Goal: Task Accomplishment & Management: Use online tool/utility

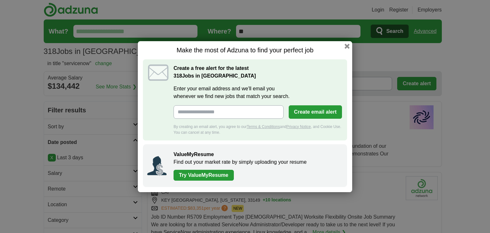
click at [343, 44] on div "Make the most of Adzuna to find your perfect job Create a free alert for the la…" at bounding box center [245, 116] width 214 height 151
click at [346, 48] on button "button" at bounding box center [347, 45] width 7 height 7
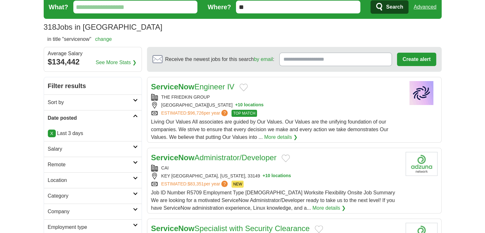
scroll to position [53, 0]
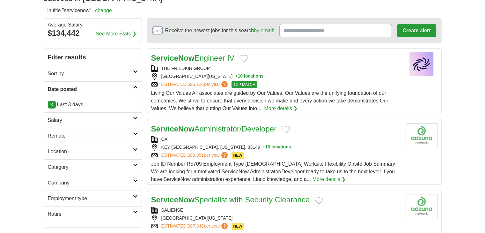
click at [69, 137] on h2 "Remote" at bounding box center [90, 136] width 85 height 8
click at [56, 147] on div "Remote jobs" at bounding box center [93, 151] width 98 height 15
click at [56, 150] on link "Remote jobs" at bounding box center [62, 150] width 29 height 5
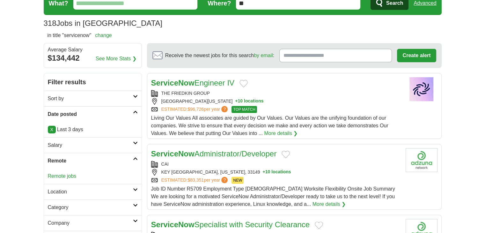
scroll to position [0, 0]
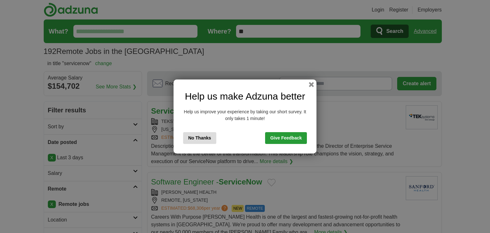
click at [193, 139] on button "No Thanks" at bounding box center [199, 138] width 33 height 12
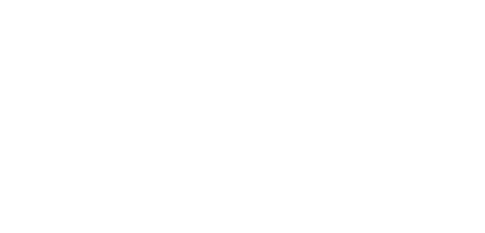
scroll to position [1117, 0]
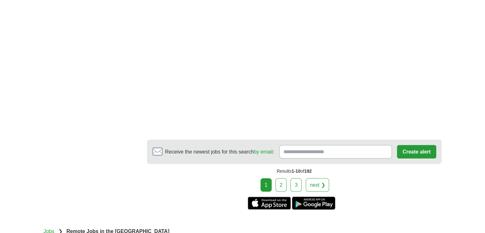
click at [285, 178] on link "2" at bounding box center [281, 184] width 11 height 13
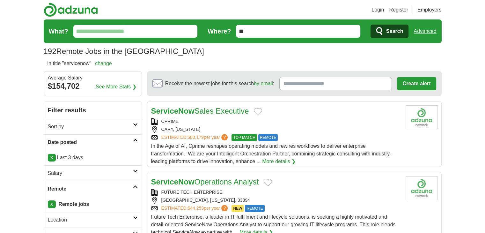
click at [373, 6] on link "Login" at bounding box center [378, 10] width 12 height 8
click at [376, 9] on link "Login" at bounding box center [378, 10] width 12 height 8
click at [375, 11] on link "Login" at bounding box center [378, 10] width 12 height 8
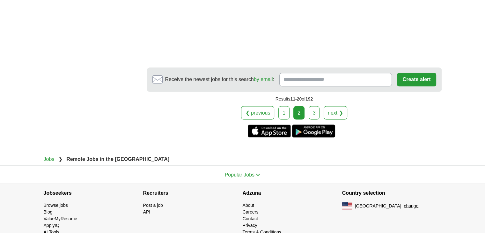
scroll to position [1138, 0]
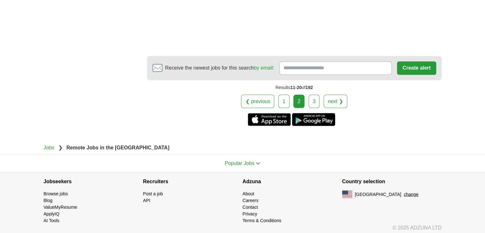
click at [313, 97] on link "3" at bounding box center [314, 100] width 11 height 13
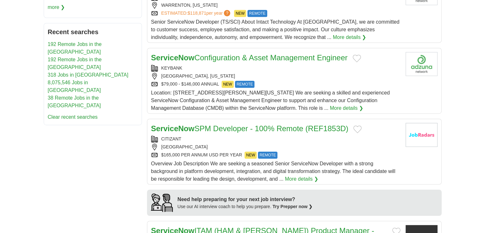
scroll to position [372, 0]
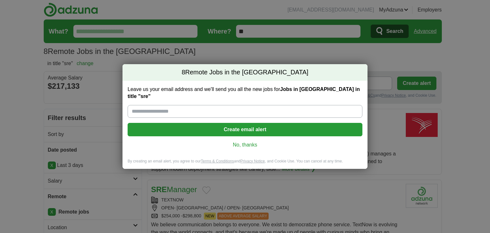
click at [237, 141] on link "No, thanks" at bounding box center [245, 144] width 225 height 7
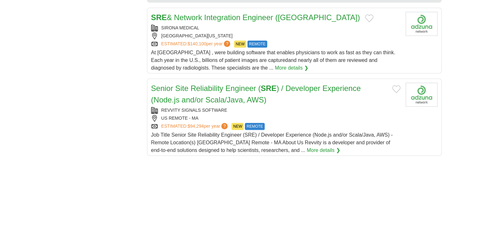
scroll to position [585, 0]
drag, startPoint x: 146, startPoint y: 86, endPoint x: 258, endPoint y: 84, distance: 111.4
click at [258, 84] on div "**********" at bounding box center [243, 59] width 398 height 1071
copy link "Senior Site Reliability Engineer"
click at [474, 56] on body "blessing.igbadumhe2020@gmail.com MyAdzuna Alerts Favorites Resumes ApplyIQ Pref…" at bounding box center [242, 60] width 485 height 1290
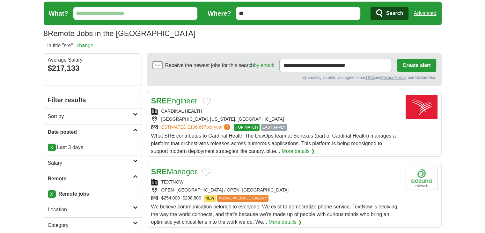
scroll to position [0, 0]
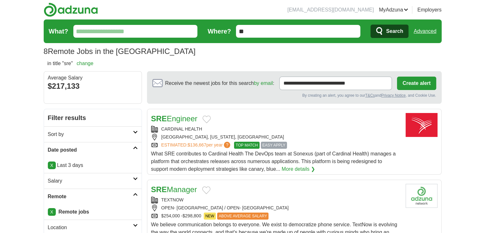
click at [419, 30] on link "Advanced" at bounding box center [425, 31] width 23 height 13
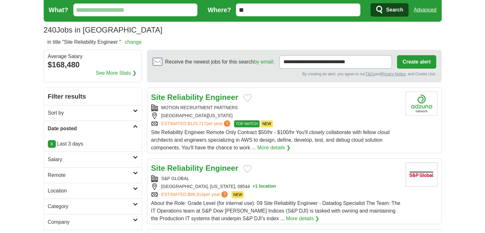
scroll to position [53, 0]
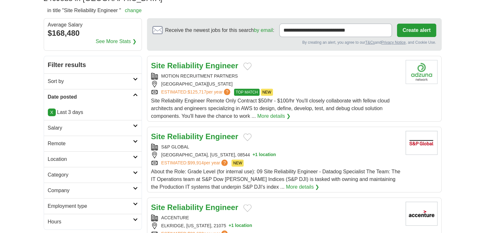
click at [57, 141] on h2 "Remote" at bounding box center [90, 144] width 85 height 8
click at [60, 161] on div "Remote jobs" at bounding box center [93, 158] width 98 height 15
click at [60, 158] on link "Remote jobs" at bounding box center [62, 158] width 29 height 5
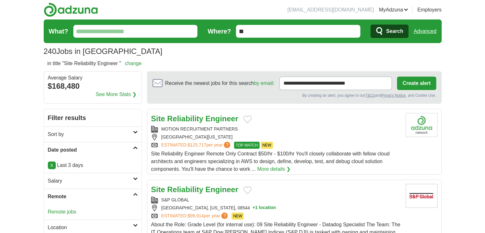
scroll to position [0, 0]
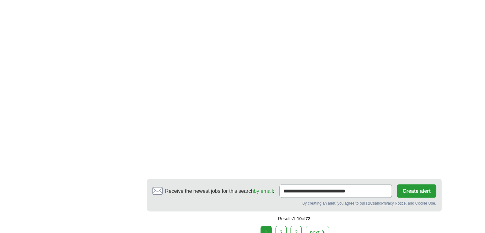
scroll to position [1117, 0]
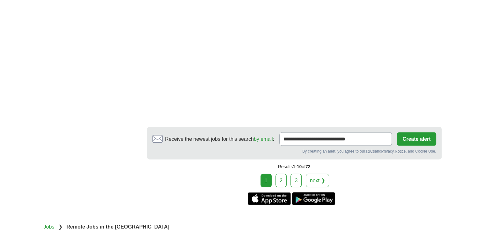
click at [280, 183] on link "2" at bounding box center [281, 180] width 11 height 13
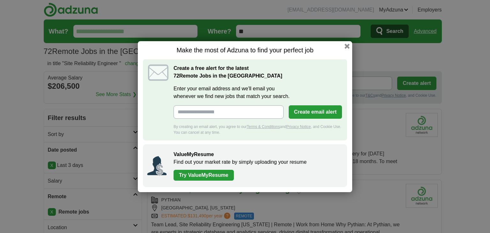
click at [349, 46] on button "button" at bounding box center [347, 46] width 5 height 5
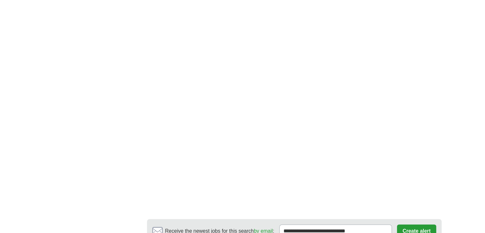
scroll to position [1075, 0]
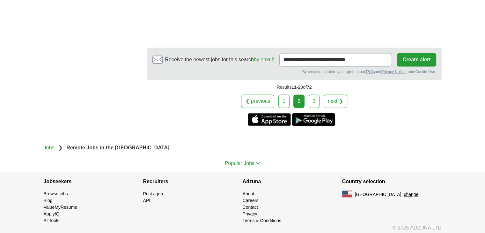
click at [317, 94] on link "3" at bounding box center [314, 100] width 11 height 13
click at [319, 94] on link "3" at bounding box center [314, 100] width 11 height 13
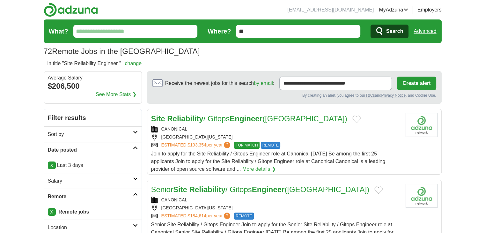
click at [430, 27] on link "Advanced" at bounding box center [425, 31] width 23 height 13
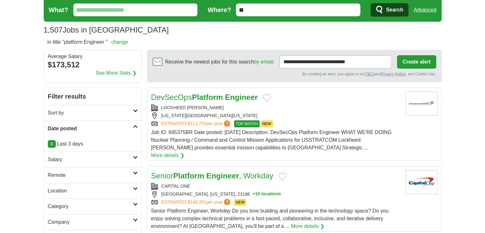
scroll to position [53, 0]
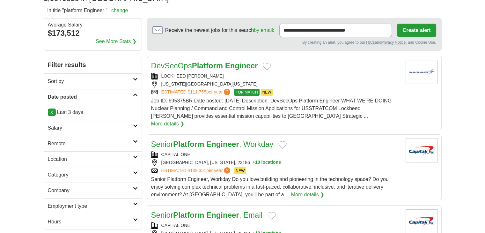
click at [58, 138] on link "Remote" at bounding box center [93, 144] width 98 height 16
click at [55, 159] on link "Remote jobs" at bounding box center [62, 158] width 29 height 5
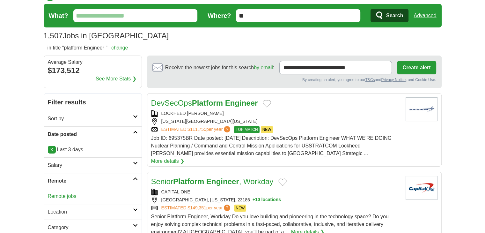
scroll to position [0, 0]
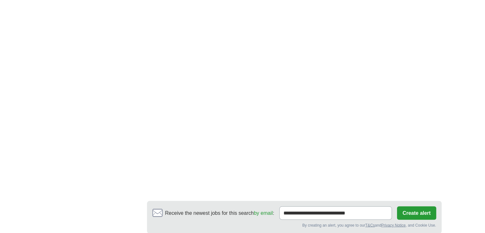
scroll to position [1262, 0]
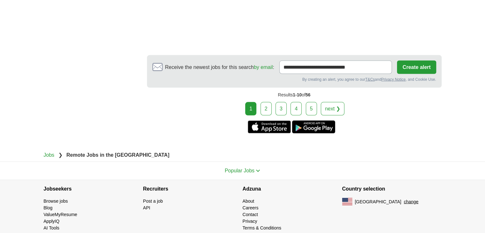
click at [264, 102] on link "2" at bounding box center [266, 108] width 11 height 13
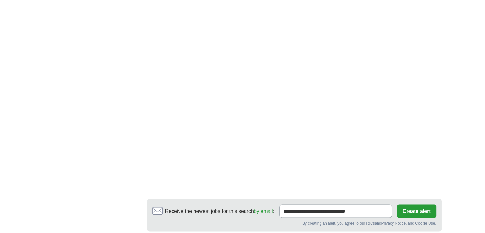
scroll to position [1161, 0]
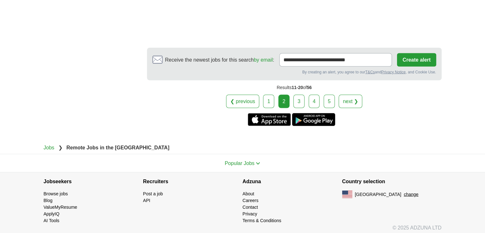
click at [302, 102] on link "3" at bounding box center [299, 100] width 11 height 13
click at [300, 94] on link "3" at bounding box center [299, 100] width 11 height 13
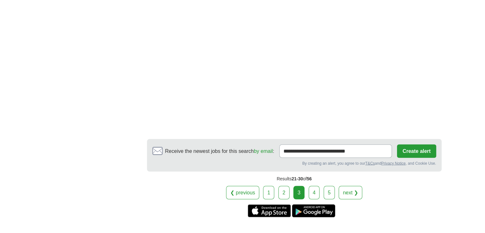
scroll to position [1117, 0]
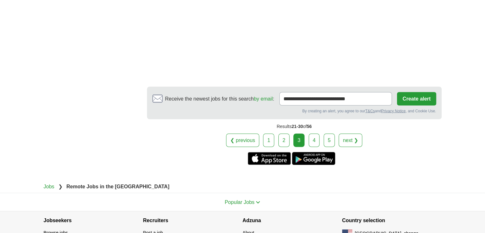
drag, startPoint x: 314, startPoint y: 137, endPoint x: 281, endPoint y: 123, distance: 35.9
click at [314, 137] on link "4" at bounding box center [314, 139] width 11 height 13
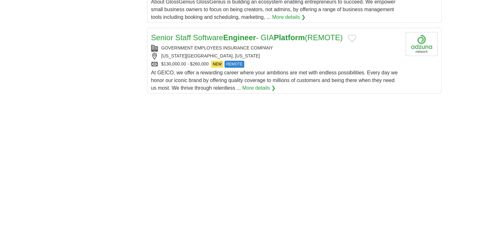
scroll to position [904, 0]
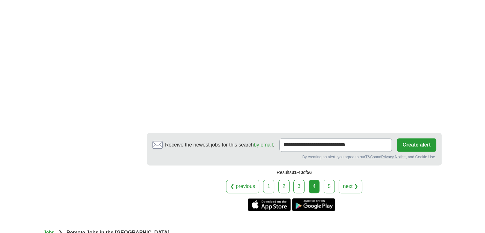
click at [333, 180] on link "5" at bounding box center [329, 186] width 11 height 13
click at [328, 180] on link "5" at bounding box center [329, 186] width 11 height 13
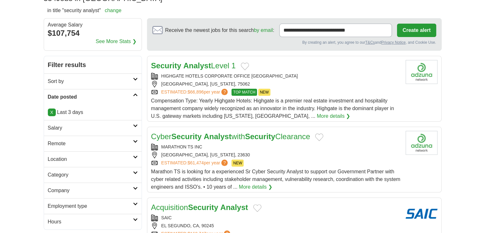
scroll to position [53, 0]
click at [85, 144] on h2 "Remote" at bounding box center [90, 144] width 85 height 8
click at [74, 160] on link "Remote jobs" at bounding box center [62, 158] width 29 height 5
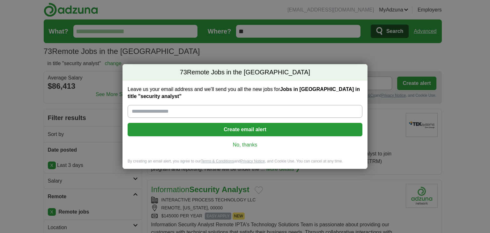
click at [249, 145] on link "No, thanks" at bounding box center [245, 144] width 225 height 7
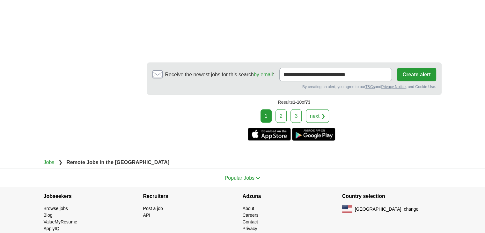
scroll to position [1150, 0]
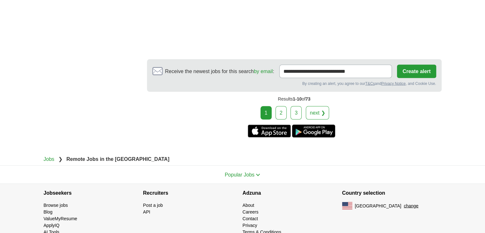
click at [276, 106] on link "2" at bounding box center [281, 112] width 11 height 13
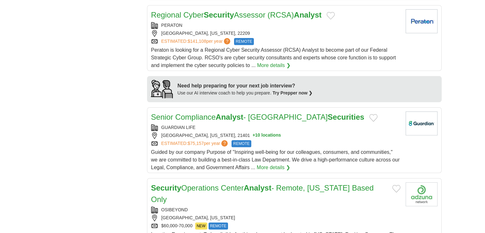
scroll to position [532, 0]
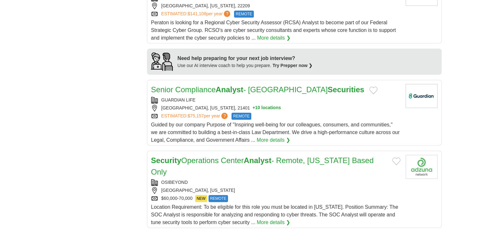
drag, startPoint x: 256, startPoint y: 75, endPoint x: 202, endPoint y: 82, distance: 54.1
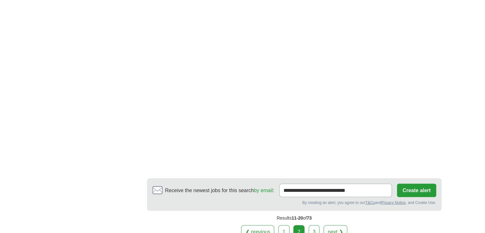
scroll to position [1251, 0]
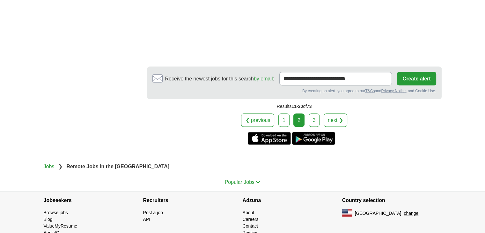
click at [314, 114] on link "3" at bounding box center [314, 120] width 11 height 13
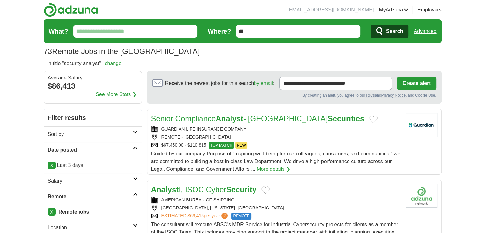
click at [428, 35] on link "Advanced" at bounding box center [425, 31] width 23 height 13
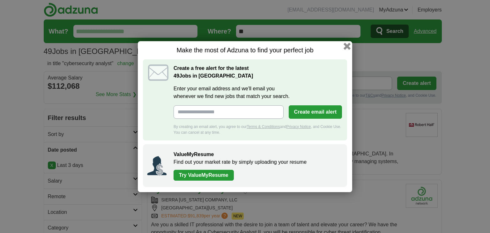
click at [346, 43] on button "button" at bounding box center [347, 45] width 7 height 7
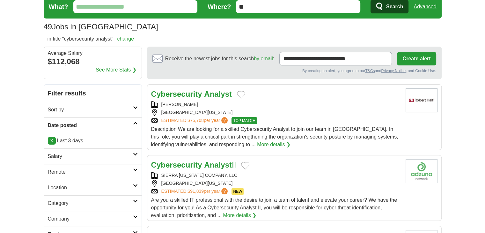
scroll to position [53, 0]
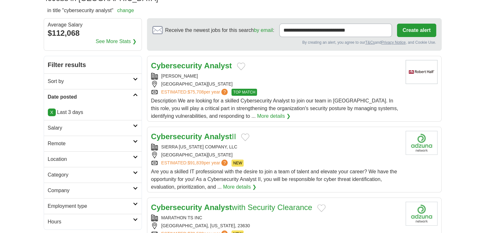
click at [57, 140] on h2 "Remote" at bounding box center [90, 144] width 85 height 8
click at [57, 157] on link "Remote jobs" at bounding box center [62, 158] width 29 height 5
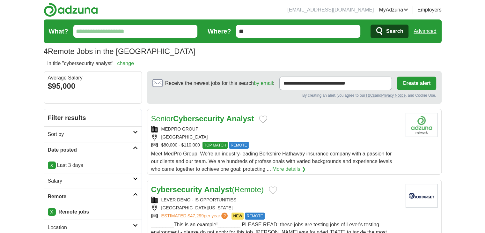
click at [436, 29] on link "Advanced" at bounding box center [425, 31] width 23 height 13
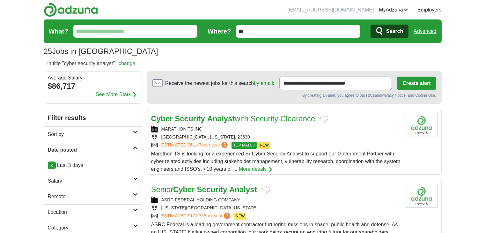
scroll to position [106, 0]
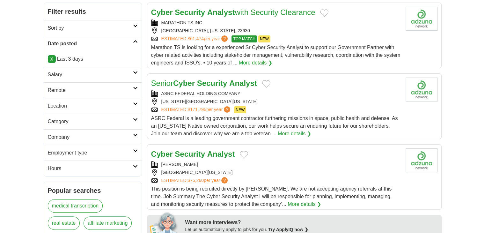
click at [63, 91] on h2 "Remote" at bounding box center [90, 90] width 85 height 8
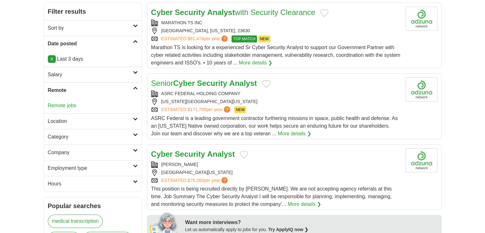
click at [62, 103] on link "Remote jobs" at bounding box center [62, 105] width 29 height 5
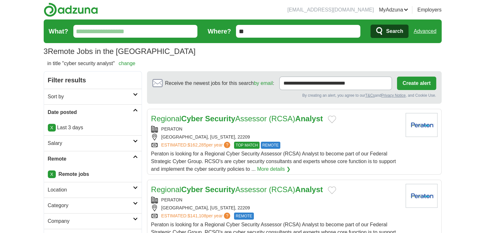
click at [426, 30] on link "Advanced" at bounding box center [425, 31] width 23 height 13
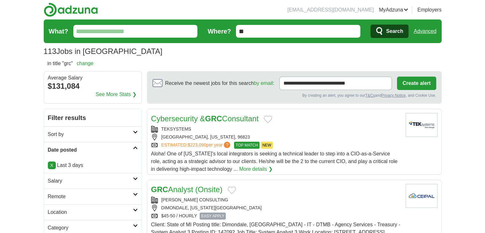
scroll to position [53, 0]
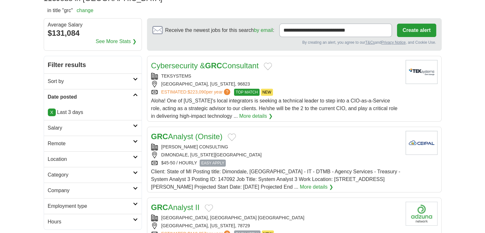
click at [60, 141] on h2 "Remote" at bounding box center [90, 144] width 85 height 8
click at [59, 158] on link "Remote jobs" at bounding box center [62, 158] width 29 height 5
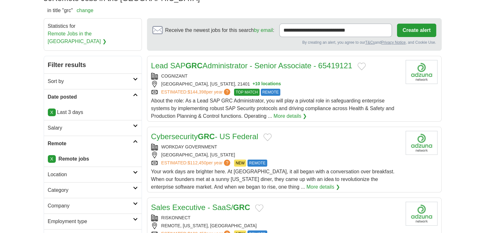
scroll to position [160, 0]
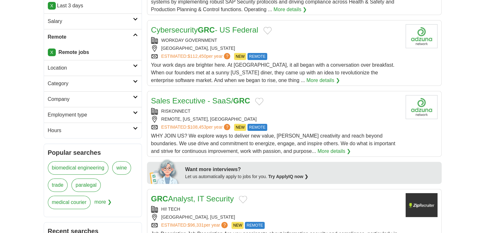
drag, startPoint x: 225, startPoint y: 24, endPoint x: 192, endPoint y: 28, distance: 33.2
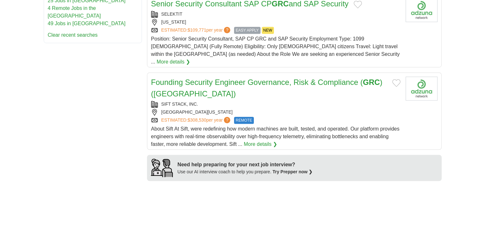
scroll to position [0, 0]
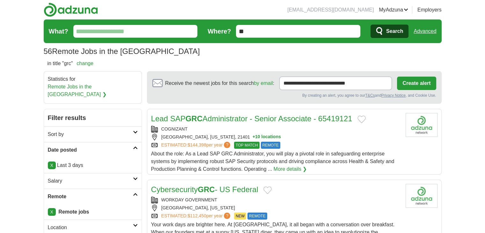
click at [428, 32] on link "Advanced" at bounding box center [425, 31] width 23 height 13
click at [422, 31] on link "Advanced" at bounding box center [425, 31] width 23 height 13
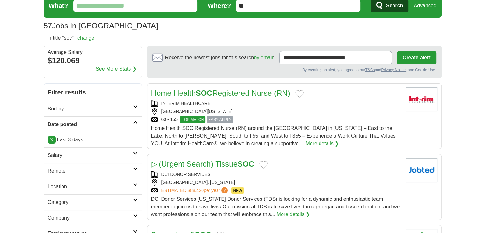
scroll to position [53, 0]
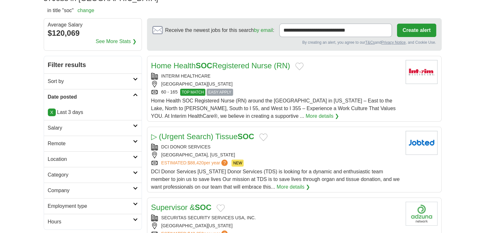
click at [58, 145] on h2 "Remote" at bounding box center [90, 144] width 85 height 8
click at [56, 158] on link "Remote jobs" at bounding box center [62, 158] width 29 height 5
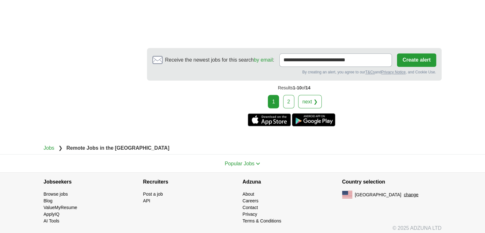
scroll to position [1139, 0]
click at [295, 97] on link "2" at bounding box center [288, 100] width 11 height 13
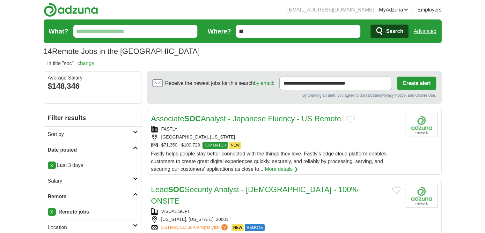
click at [430, 29] on link "Advanced" at bounding box center [425, 31] width 23 height 13
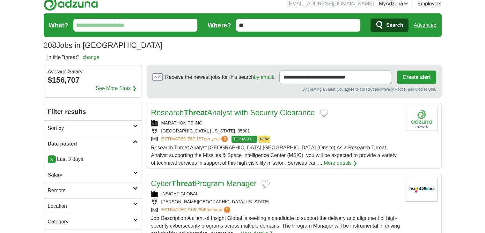
scroll to position [53, 0]
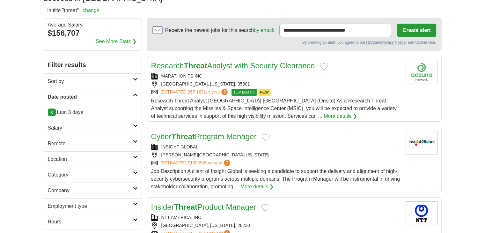
drag, startPoint x: 59, startPoint y: 151, endPoint x: 63, endPoint y: 151, distance: 4.5
click at [59, 151] on link "Location" at bounding box center [93, 159] width 98 height 16
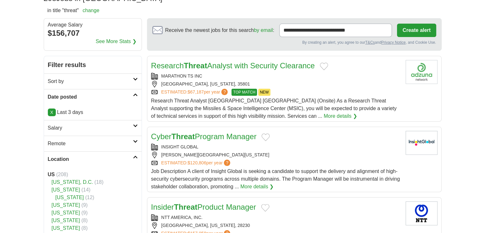
click at [64, 147] on link "Remote" at bounding box center [93, 144] width 98 height 16
click at [60, 157] on link "Remote jobs" at bounding box center [62, 158] width 29 height 5
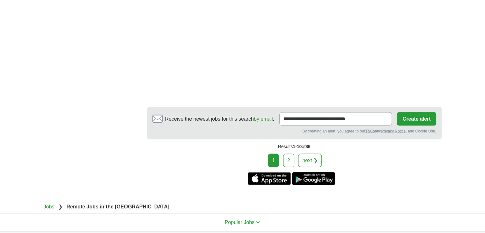
scroll to position [1314, 0]
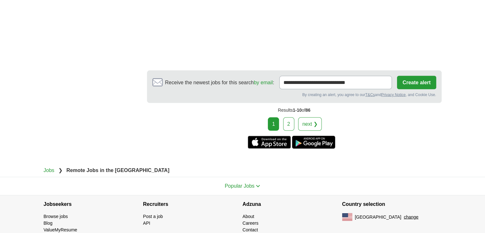
click at [282, 117] on div "1 2 next ❯" at bounding box center [294, 123] width 295 height 13
click at [283, 117] on div "1 2 next ❯" at bounding box center [294, 123] width 295 height 13
click at [295, 117] on link "2" at bounding box center [288, 123] width 11 height 13
click at [289, 117] on link "2" at bounding box center [288, 123] width 11 height 13
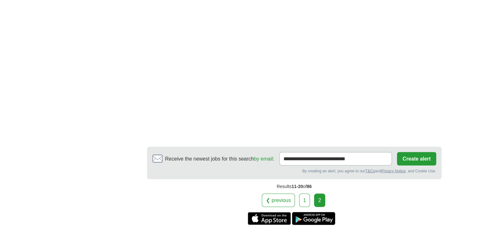
scroll to position [1303, 0]
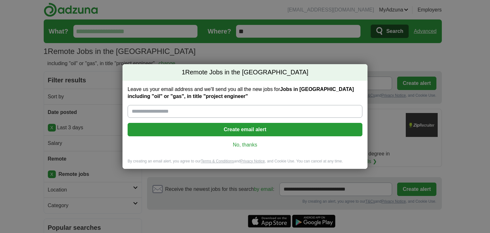
click at [234, 143] on link "No, thanks" at bounding box center [245, 144] width 225 height 7
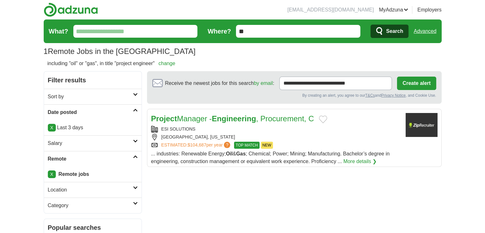
drag, startPoint x: 181, startPoint y: 152, endPoint x: 207, endPoint y: 154, distance: 26.2
click at [207, 154] on span "... industries: Renewable Energy; Oil & Gas ; Chemical; Power; Mining; Manufact…" at bounding box center [270, 157] width 239 height 13
copy span "Renewable"
click at [426, 31] on link "Advanced" at bounding box center [425, 31] width 23 height 13
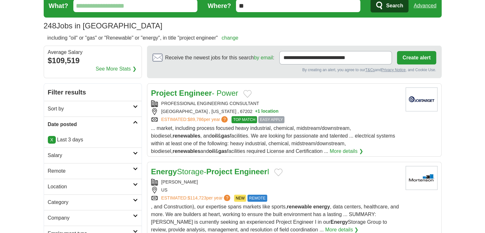
scroll to position [53, 0]
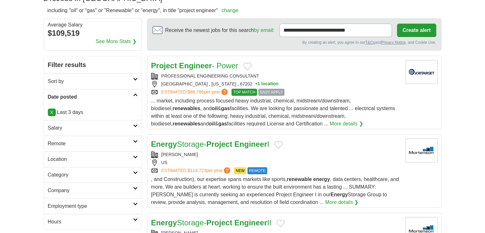
click at [62, 145] on h2 "Remote" at bounding box center [90, 144] width 85 height 8
click at [60, 158] on link "Remote jobs" at bounding box center [62, 158] width 29 height 5
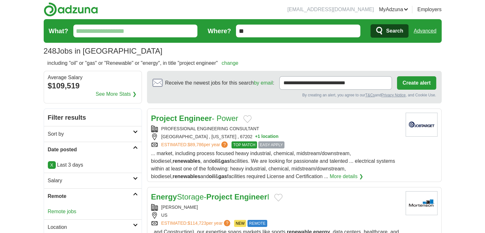
scroll to position [0, 0]
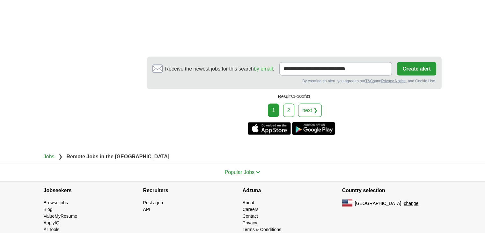
scroll to position [1223, 0]
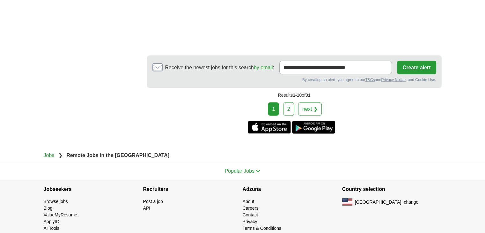
click at [290, 102] on link "2" at bounding box center [288, 108] width 11 height 13
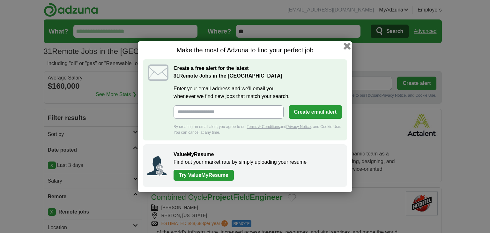
click at [347, 46] on button "button" at bounding box center [347, 45] width 7 height 7
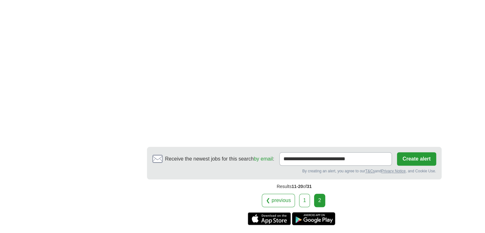
scroll to position [638, 0]
